Goal: Task Accomplishment & Management: Manage account settings

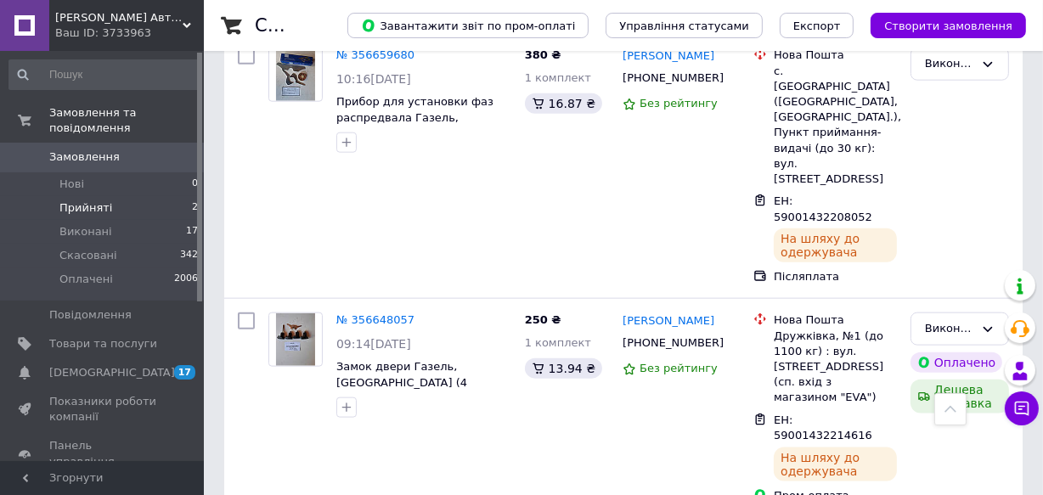
scroll to position [1775, 0]
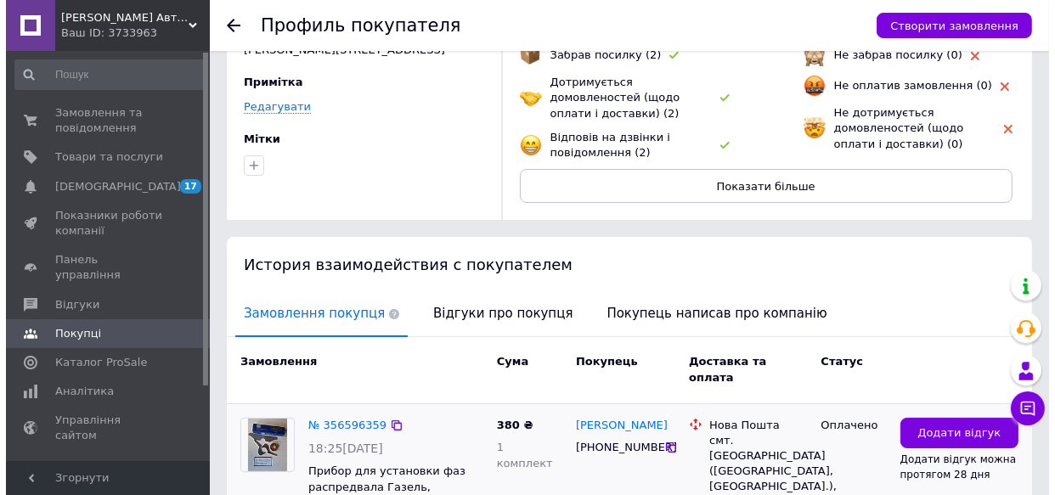
scroll to position [231, 0]
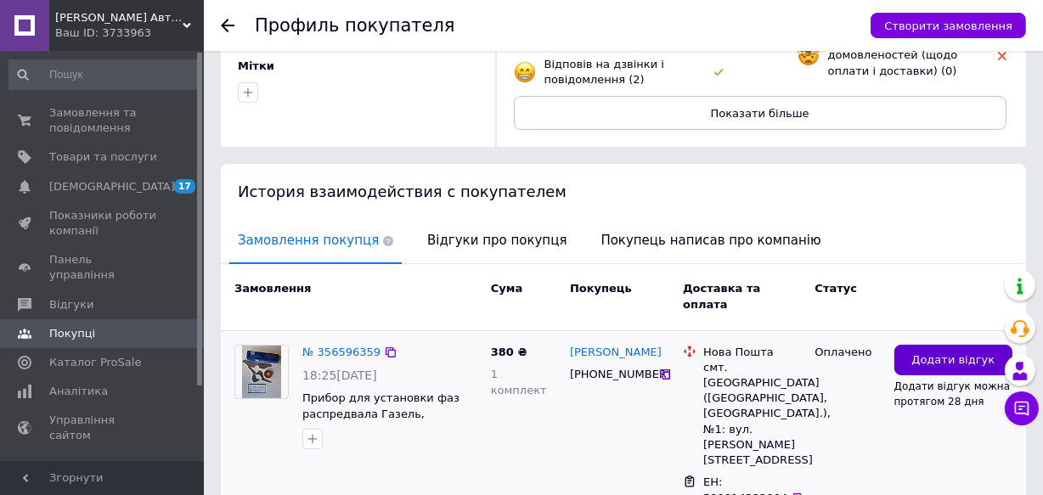
click at [932, 352] on span "Додати відгук" at bounding box center [952, 360] width 83 height 16
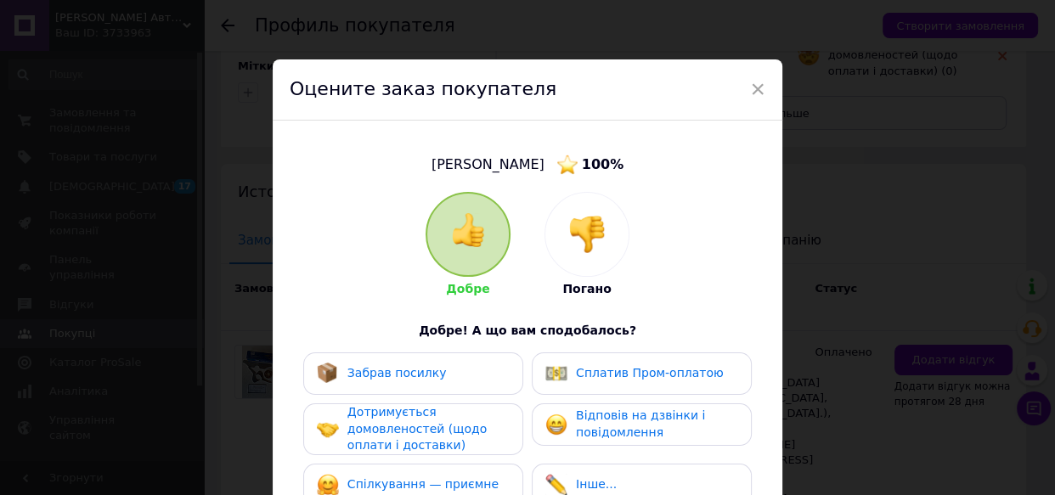
click at [373, 378] on span "Забрав посилку" at bounding box center [396, 373] width 99 height 14
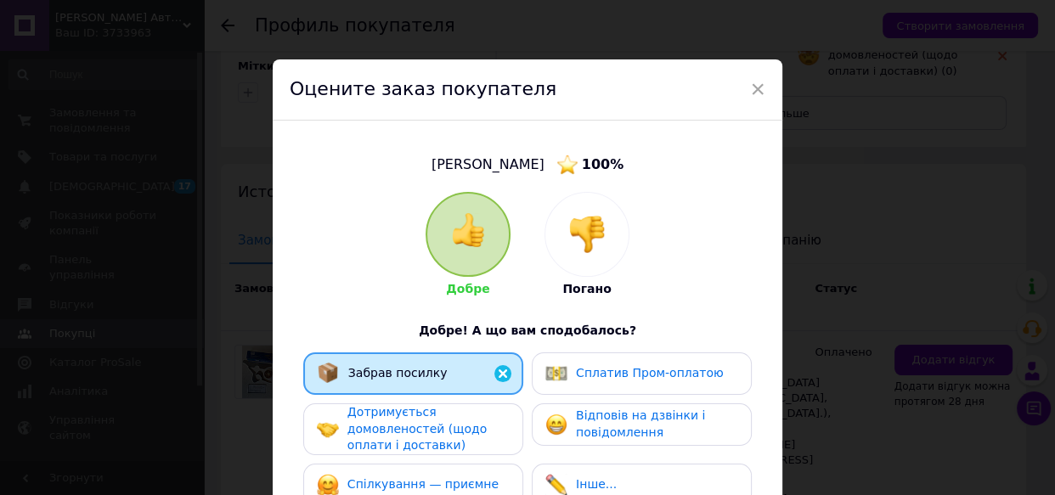
click at [375, 425] on span "Дотримується домовленостей (щодо оплати і доставки)" at bounding box center [416, 428] width 139 height 47
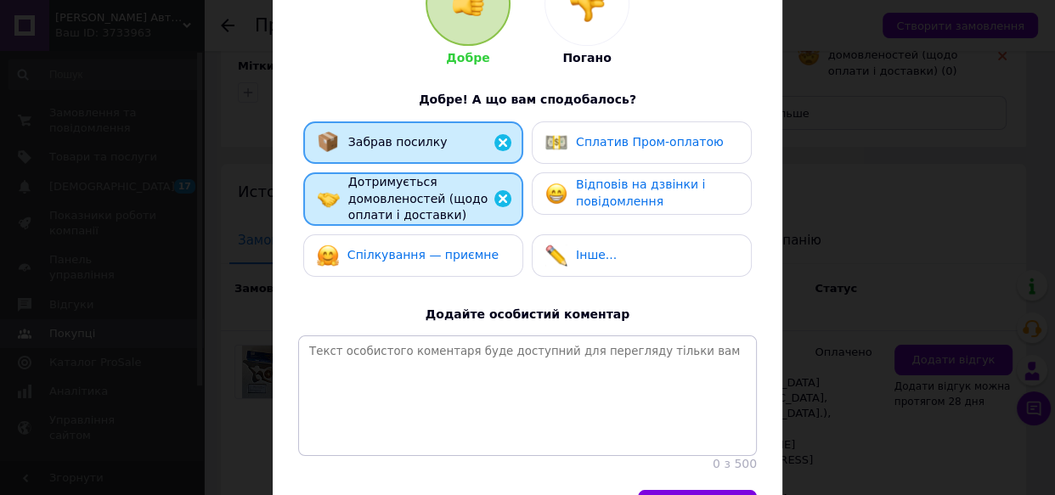
click at [389, 256] on span "Спілкування — приємне" at bounding box center [422, 255] width 151 height 14
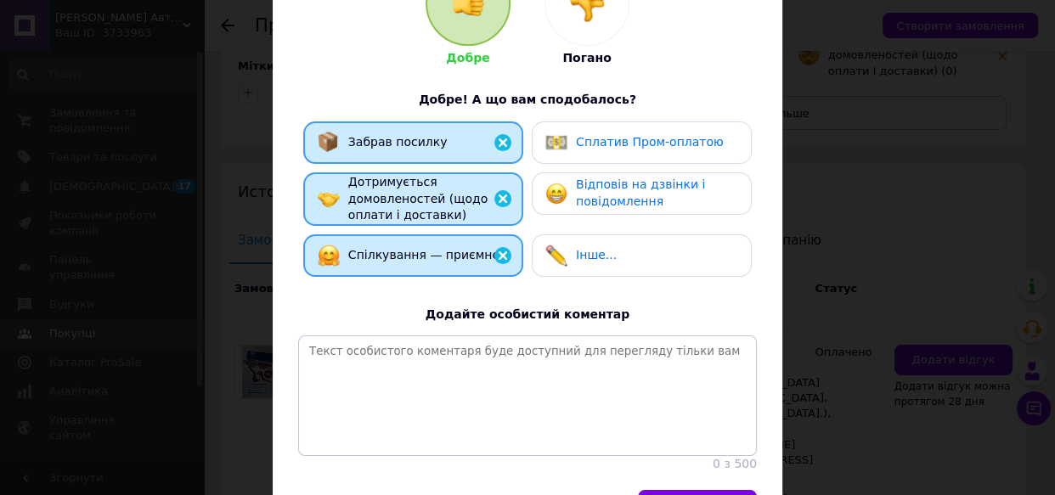
click at [604, 194] on span "Відповів на дзвінки і повідомлення" at bounding box center [640, 192] width 129 height 31
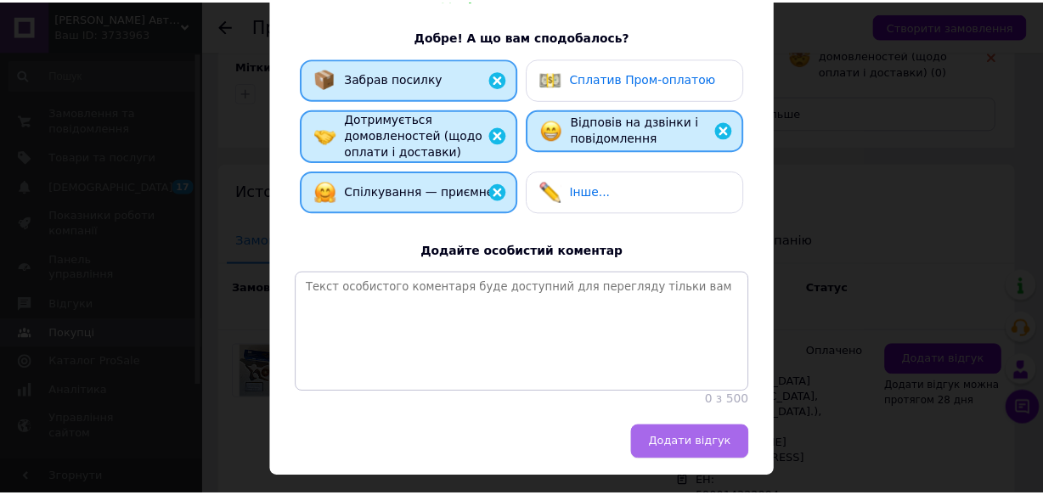
scroll to position [357, 0]
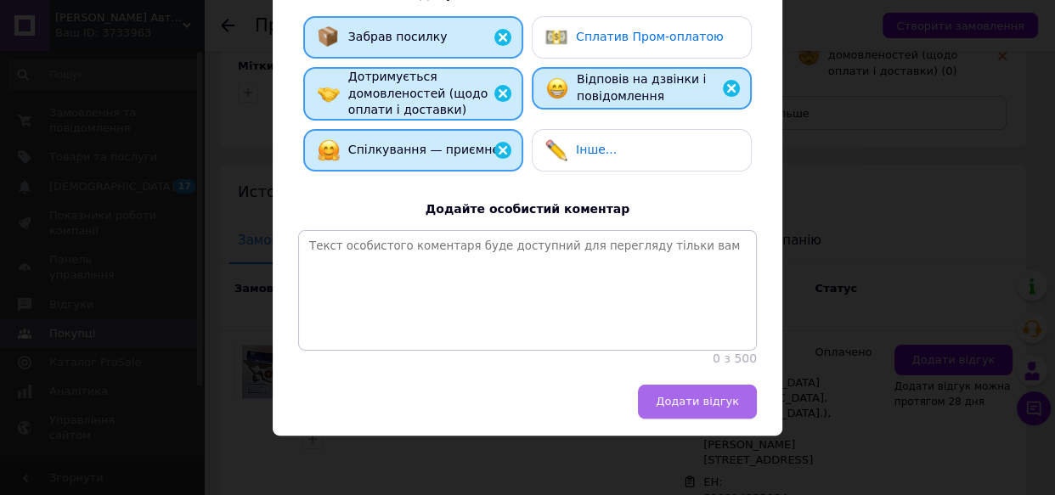
click at [697, 406] on span "Додати відгук" at bounding box center [697, 401] width 83 height 13
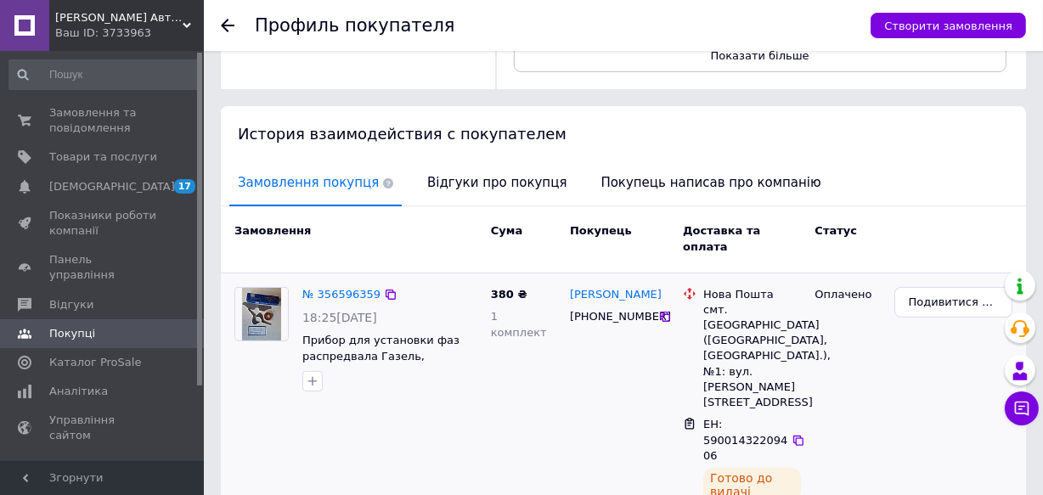
scroll to position [342, 0]
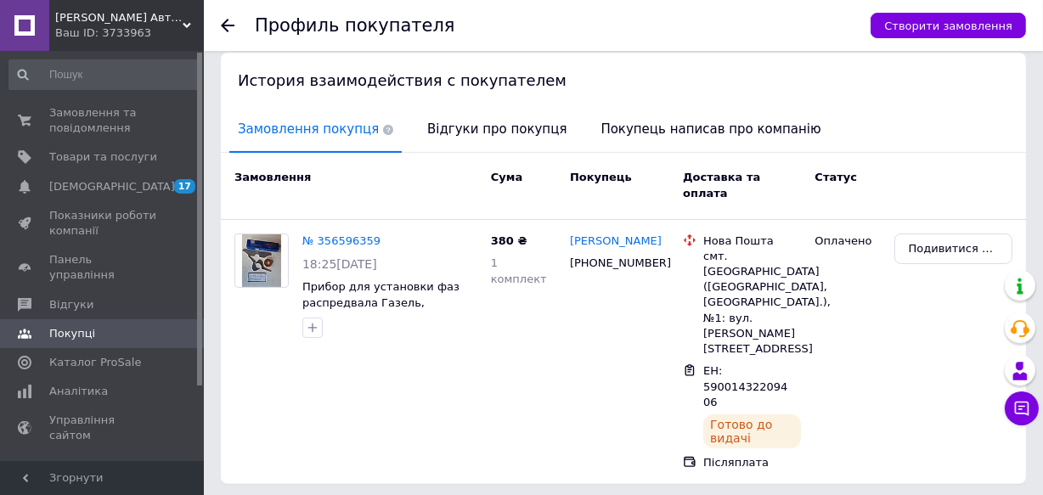
click at [226, 23] on icon at bounding box center [228, 26] width 14 height 14
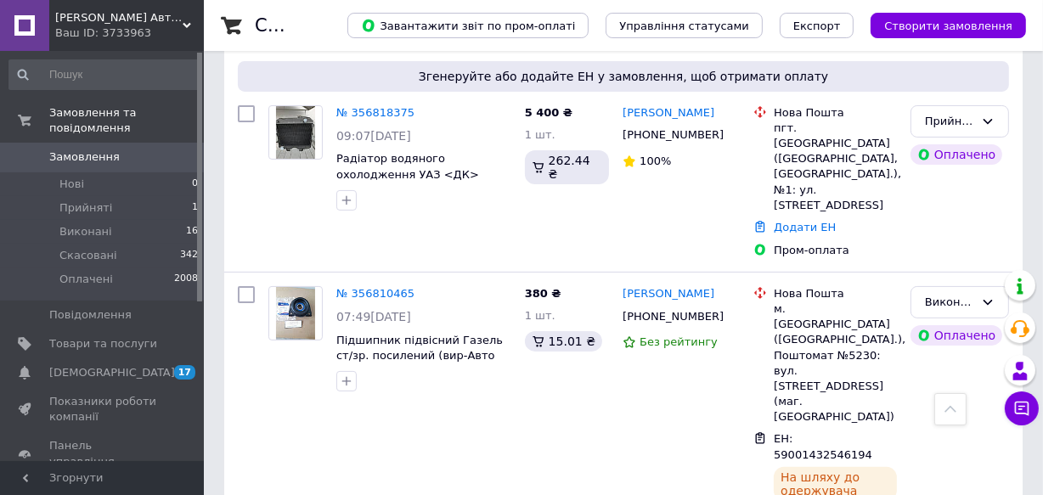
scroll to position [308, 0]
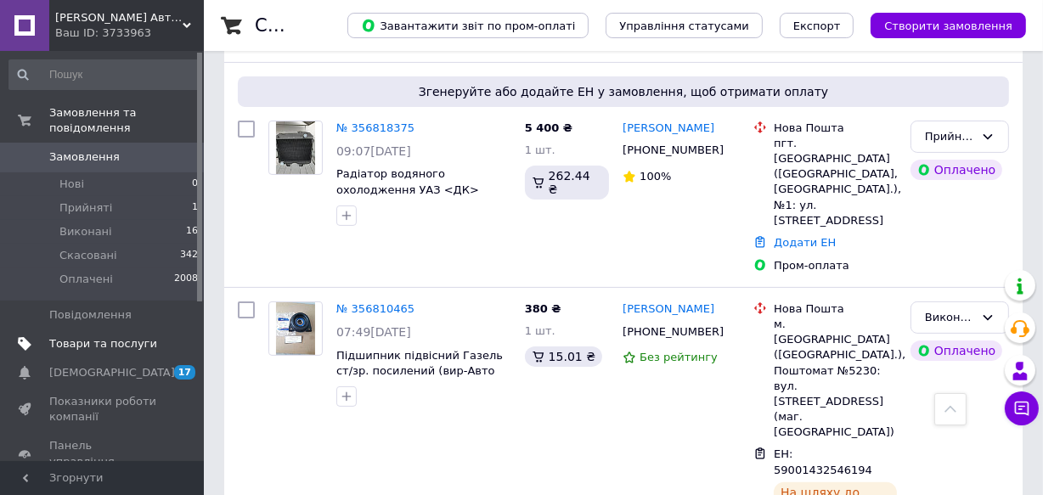
click at [93, 336] on span "Товари та послуги" at bounding box center [103, 343] width 108 height 15
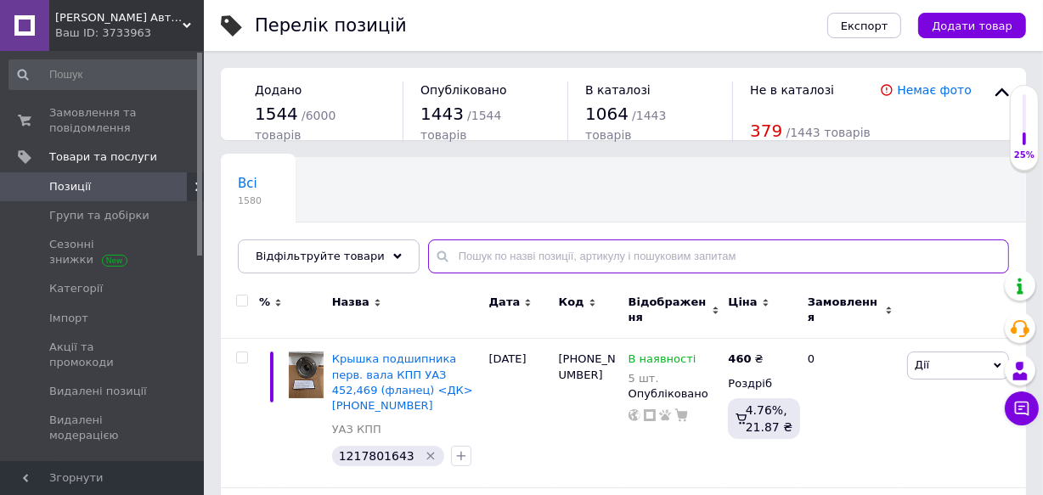
paste input "Ручка двери УАЗ 452 наружная с ключами (пр-во Авто Престиж)"
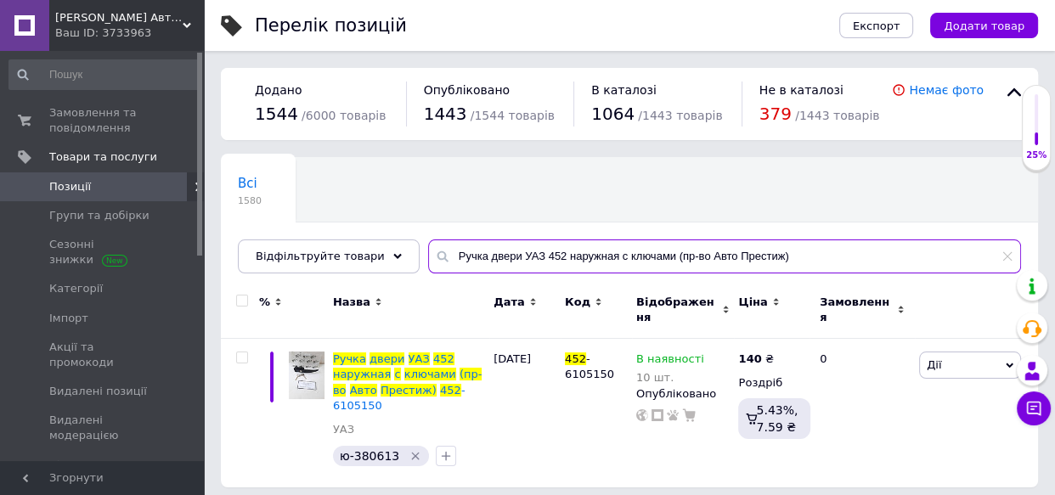
type input "Ручка двери УАЗ 452 наружная с ключами (пр-во Авто Престиж)"
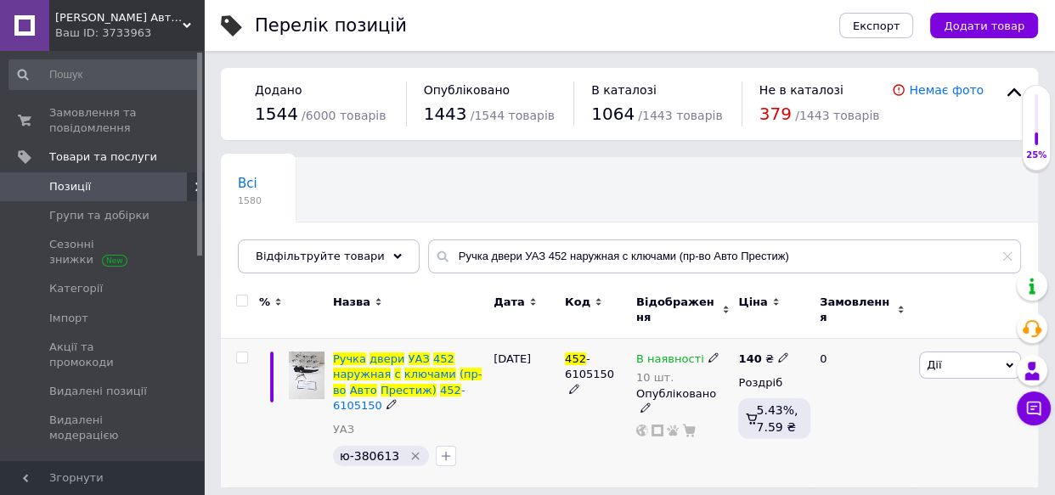
click at [778, 353] on use at bounding box center [782, 357] width 9 height 9
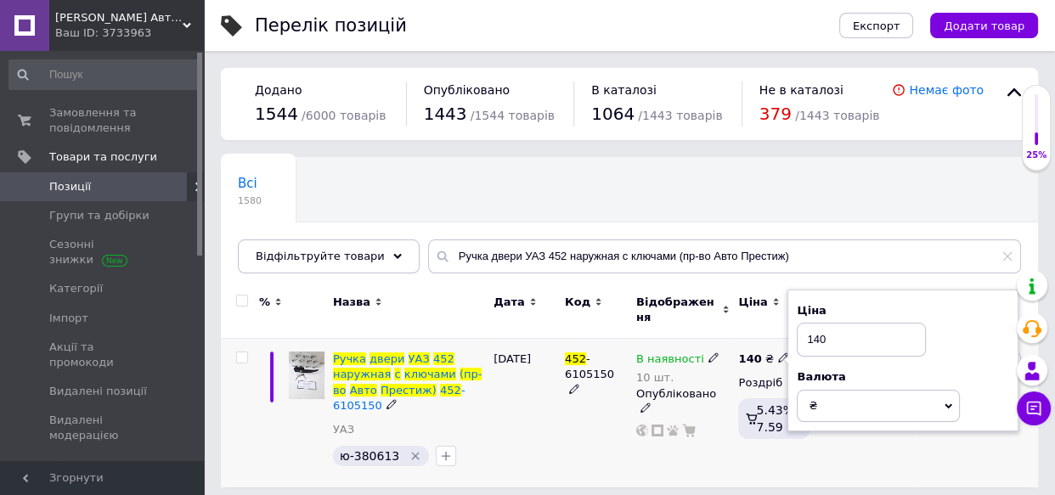
drag, startPoint x: 830, startPoint y: 324, endPoint x: 776, endPoint y: 335, distance: 54.6
click at [776, 339] on div "140 ₴ Ціна 140 Валюта ₴ $ EUR CHF GBP ¥ PLN ₸ MDL HUF KGS CNY TRY KRW lei Роздр…" at bounding box center [772, 413] width 76 height 149
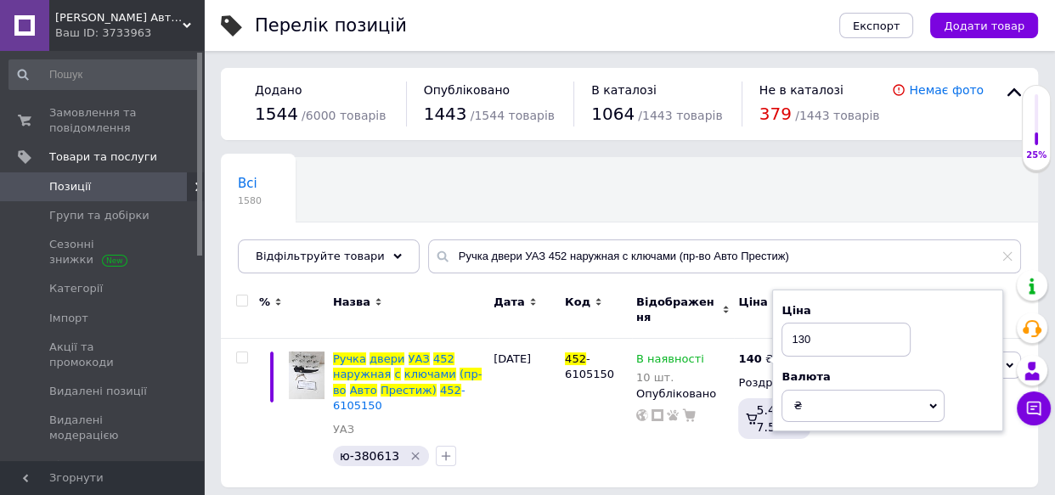
type input "130"
click at [709, 189] on div "Всі 1580 Автозаповнення характе... 1363 Видалити Редагувати Ok Відфільтровано..…" at bounding box center [629, 224] width 817 height 140
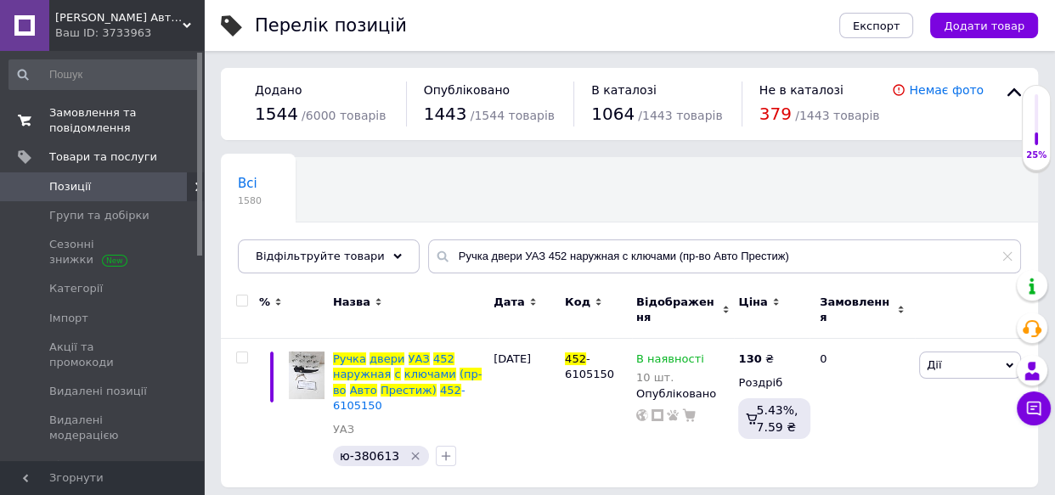
click at [85, 122] on span "Замовлення та повідомлення" at bounding box center [103, 120] width 108 height 31
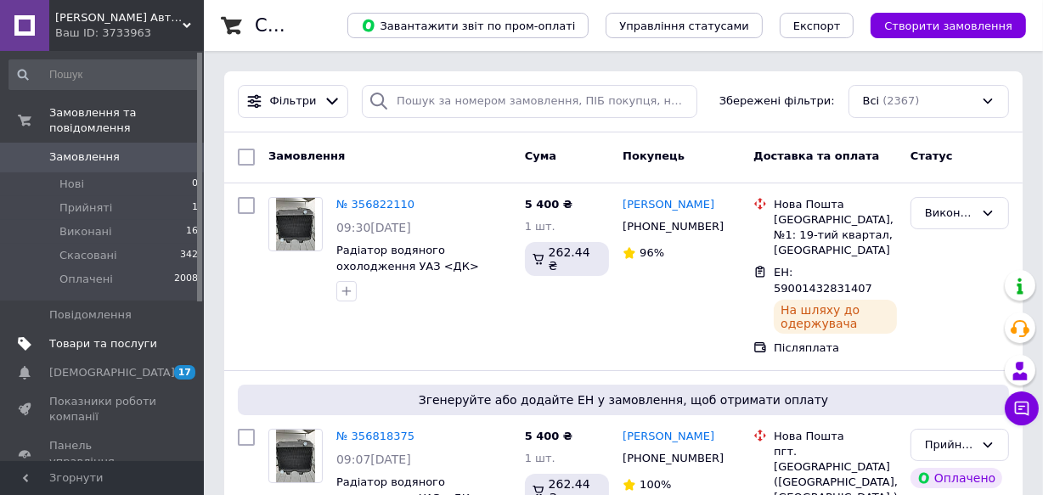
click at [78, 336] on span "Товари та послуги" at bounding box center [103, 343] width 108 height 15
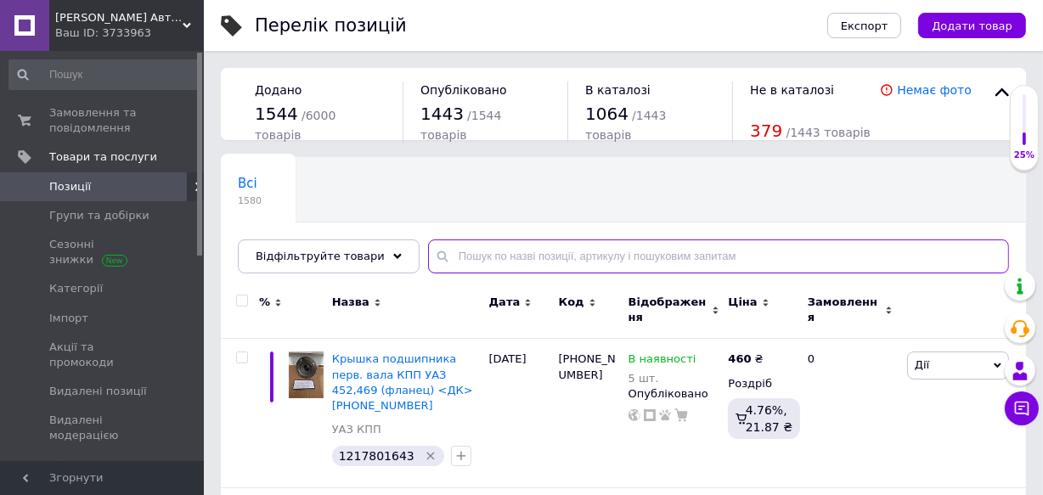
paste input "[PHONE_NUMBER]"
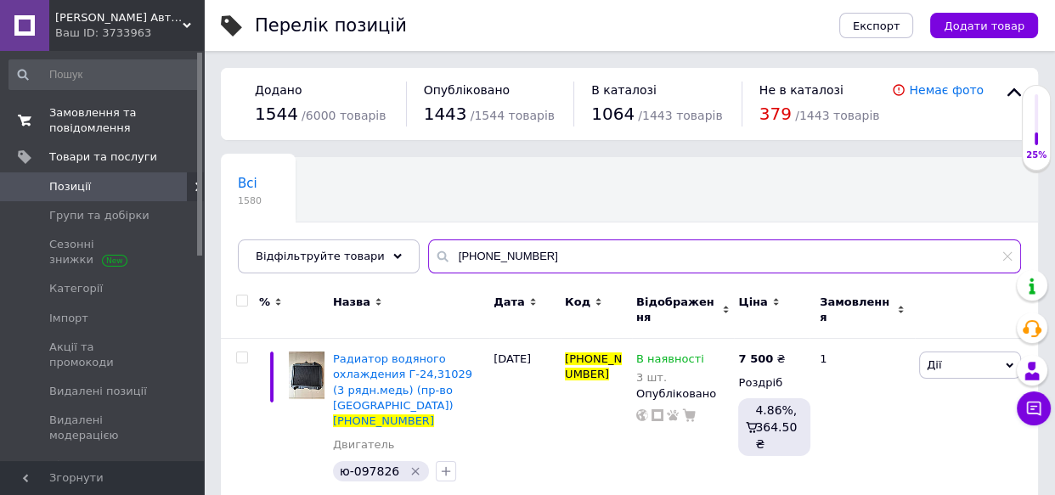
type input "[PHONE_NUMBER]"
click at [92, 116] on span "Замовлення та повідомлення" at bounding box center [103, 120] width 108 height 31
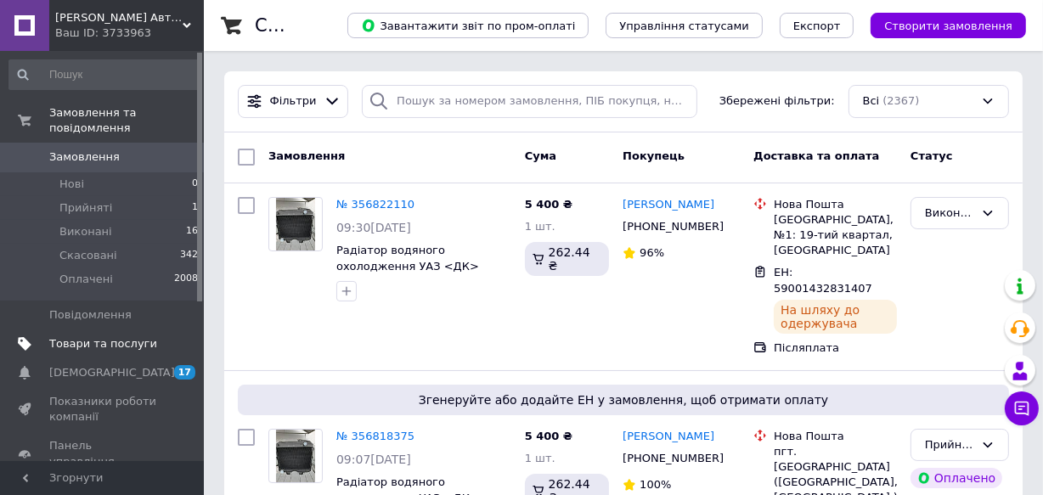
click at [79, 336] on span "Товари та послуги" at bounding box center [103, 343] width 108 height 15
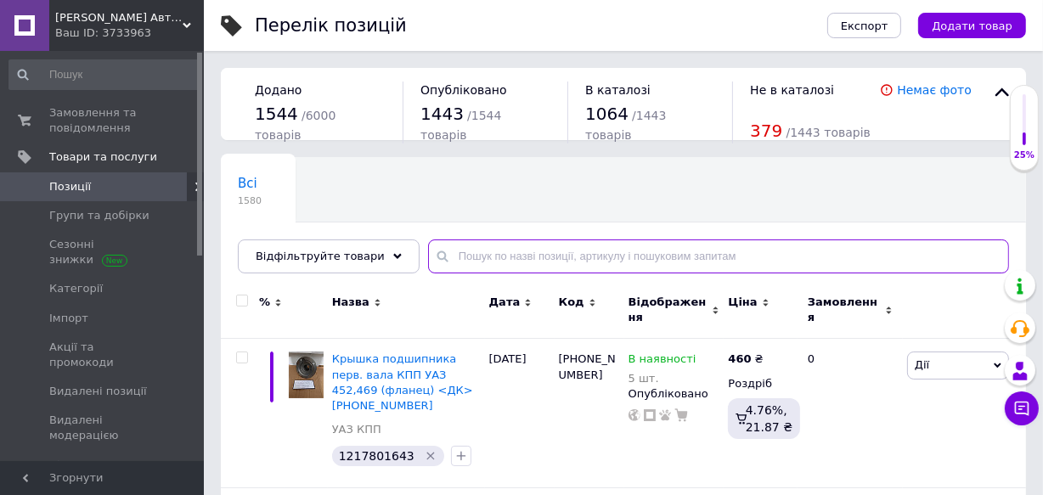
paste input "3110-2904414"
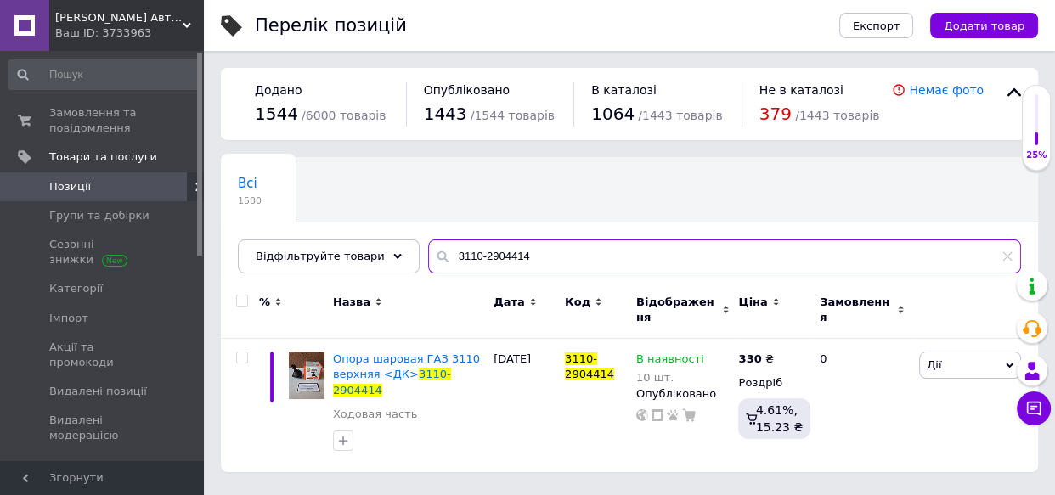
type input "3110-2904414"
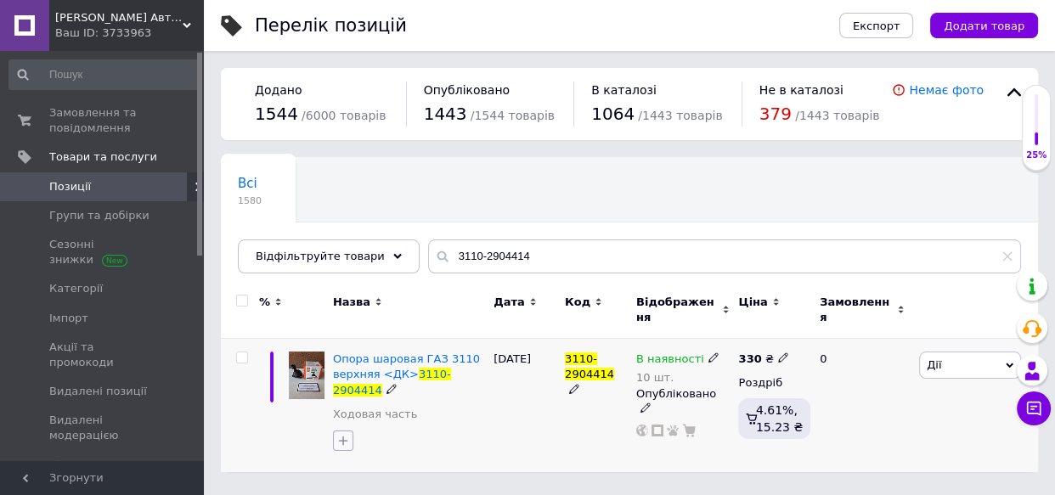
click at [341, 434] on icon "button" at bounding box center [343, 441] width 14 height 14
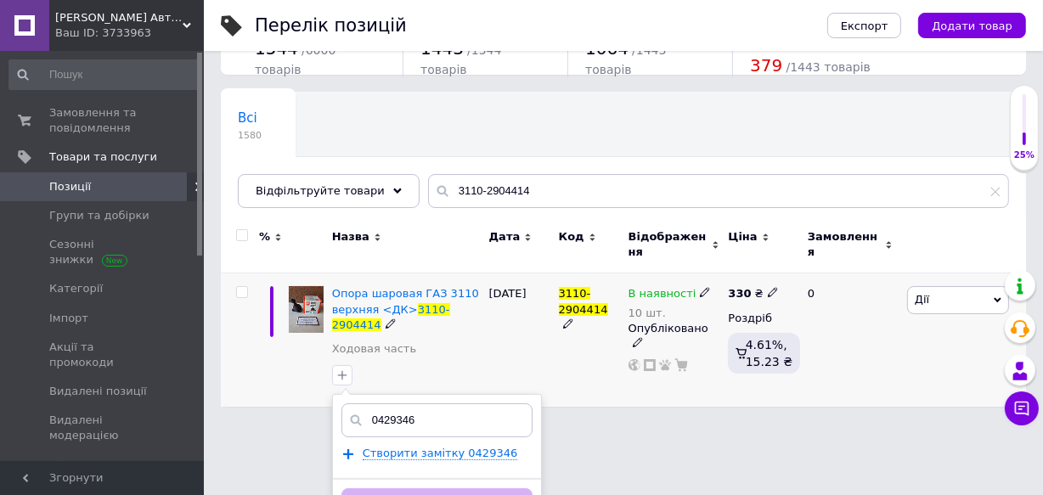
scroll to position [75, 0]
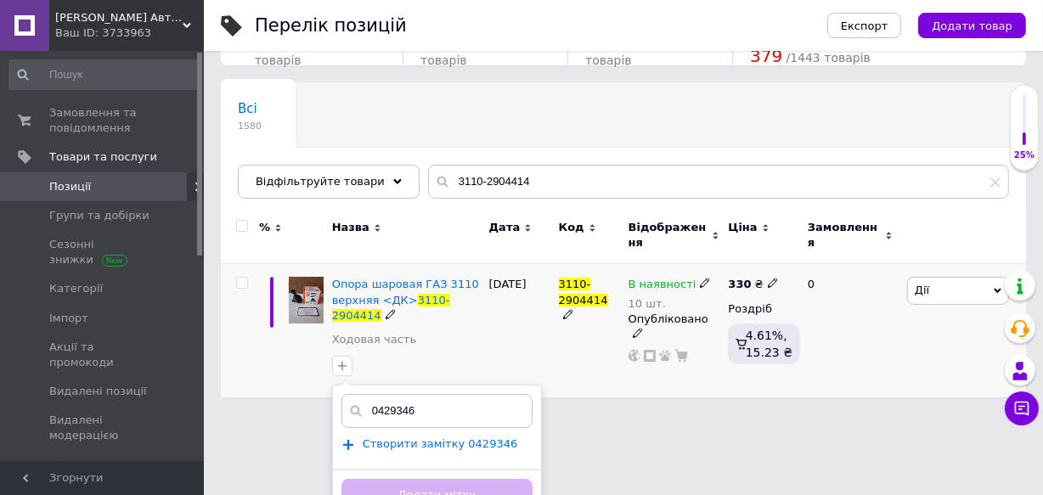
type input "0429346"
click at [414, 437] on span "Створити замiтку 0429346" at bounding box center [440, 444] width 155 height 14
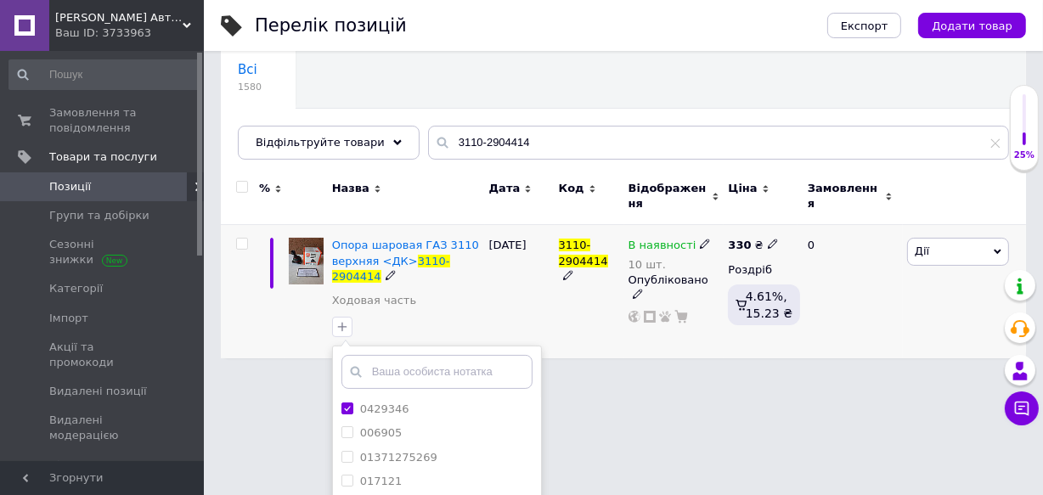
scroll to position [301, 0]
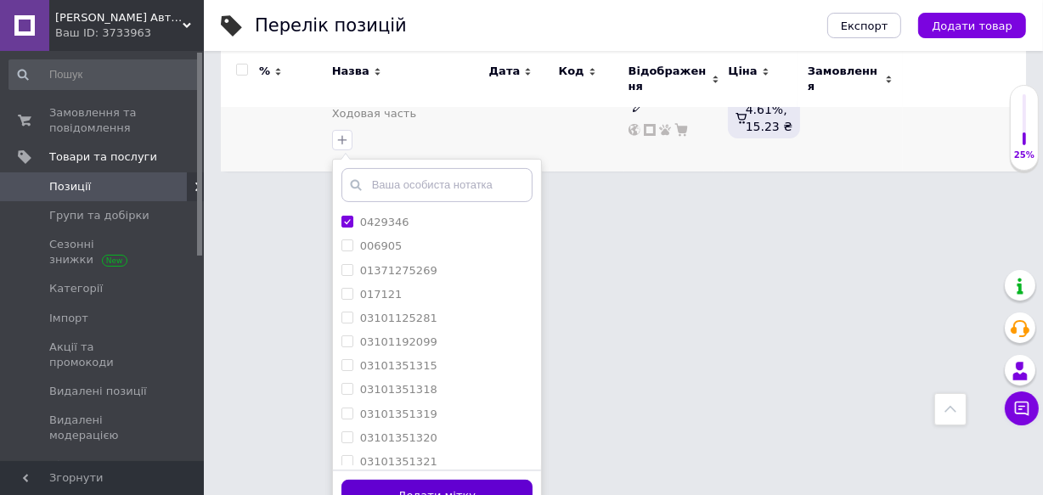
click at [420, 480] on button "Додати мітку" at bounding box center [436, 496] width 191 height 33
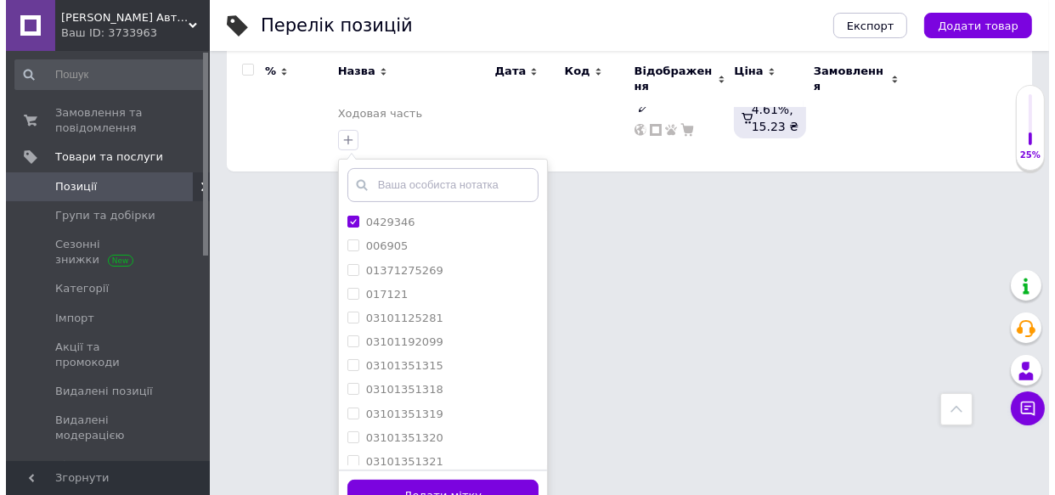
scroll to position [0, 0]
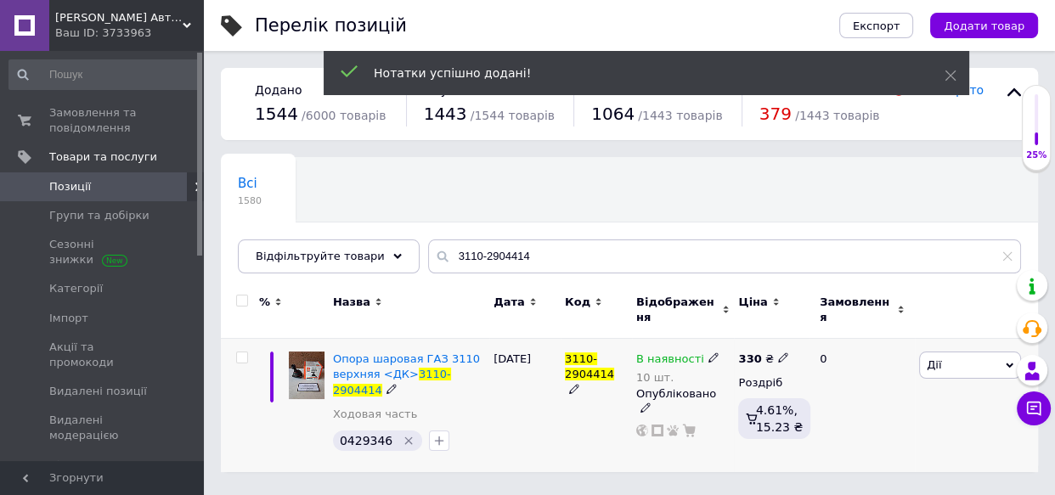
click at [934, 358] on span "Дії" at bounding box center [934, 364] width 14 height 13
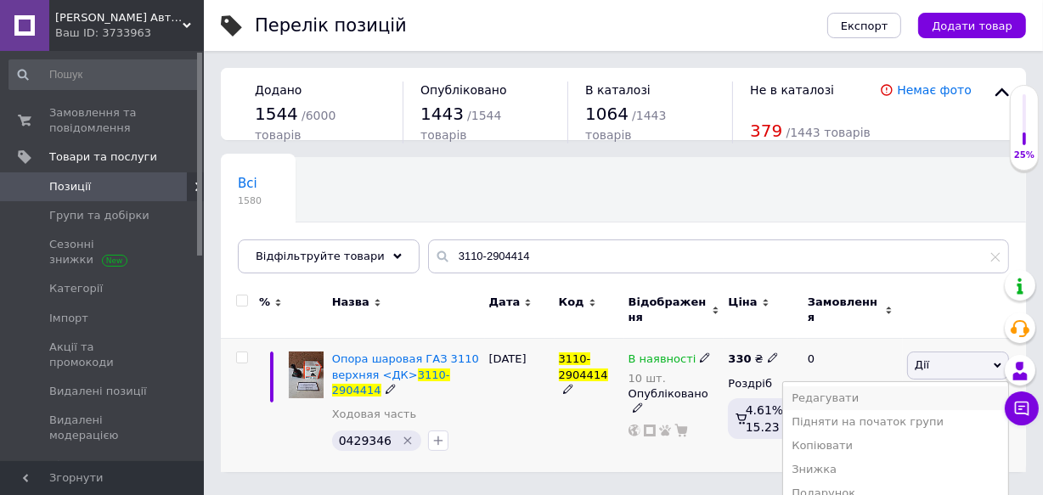
click at [845, 386] on li "Редагувати" at bounding box center [895, 398] width 225 height 24
